Goal: Task Accomplishment & Management: Complete application form

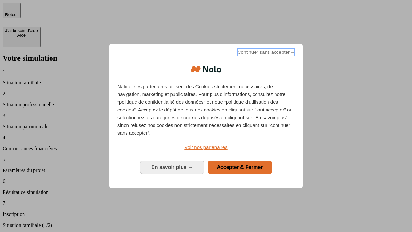
click at [265, 53] on span "Continuer sans accepter →" at bounding box center [265, 52] width 57 height 8
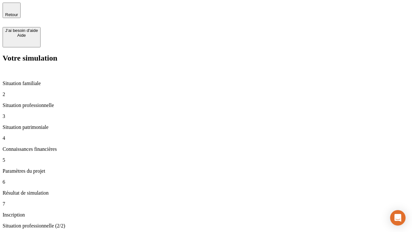
type input "30 000"
type input "1 000"
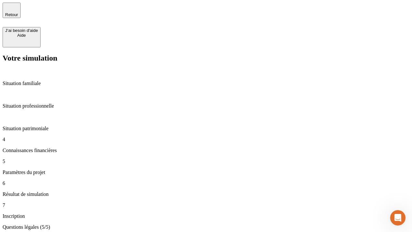
type input "40"
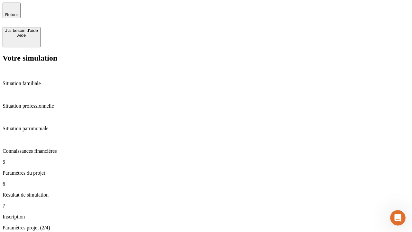
type input "64"
type input "200 000"
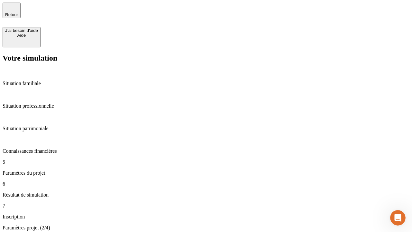
type input "640"
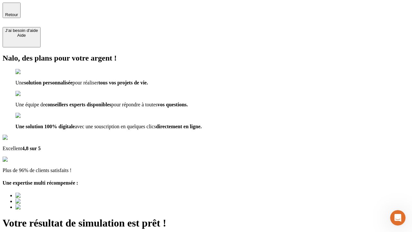
type input "[EMAIL_ADDRESS][DOMAIN_NAME]"
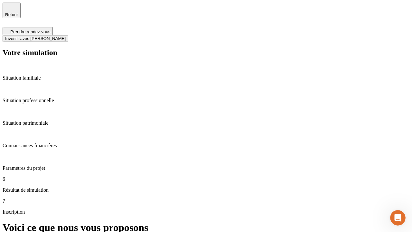
click at [66, 36] on span "Investir avec [PERSON_NAME]" at bounding box center [35, 38] width 61 height 5
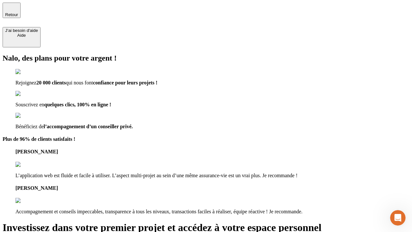
type input "[EMAIL_ADDRESS][DOMAIN_NAME]"
